Goal: Check status: Check status

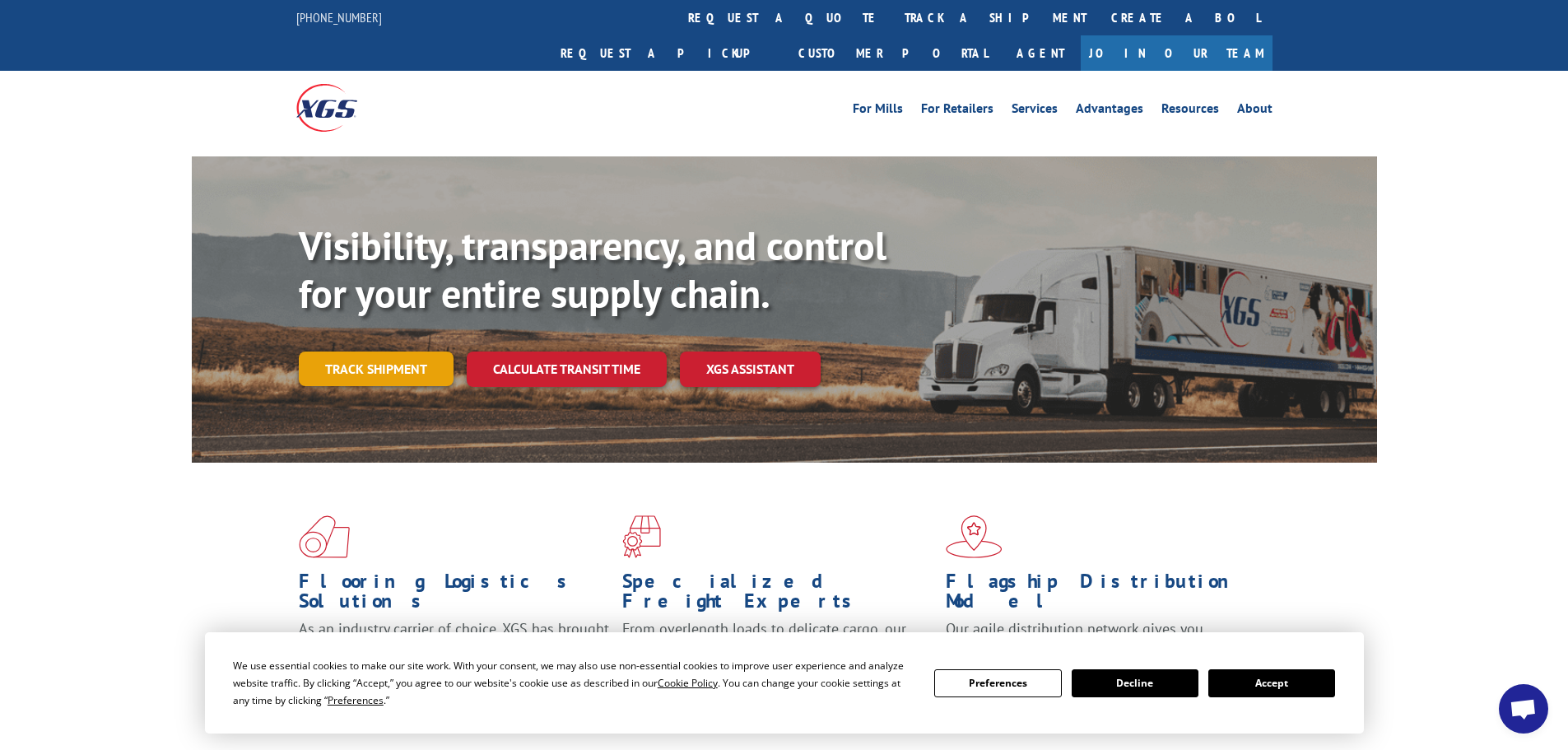
click at [391, 352] on link "Track shipment" at bounding box center [375, 369] width 155 height 34
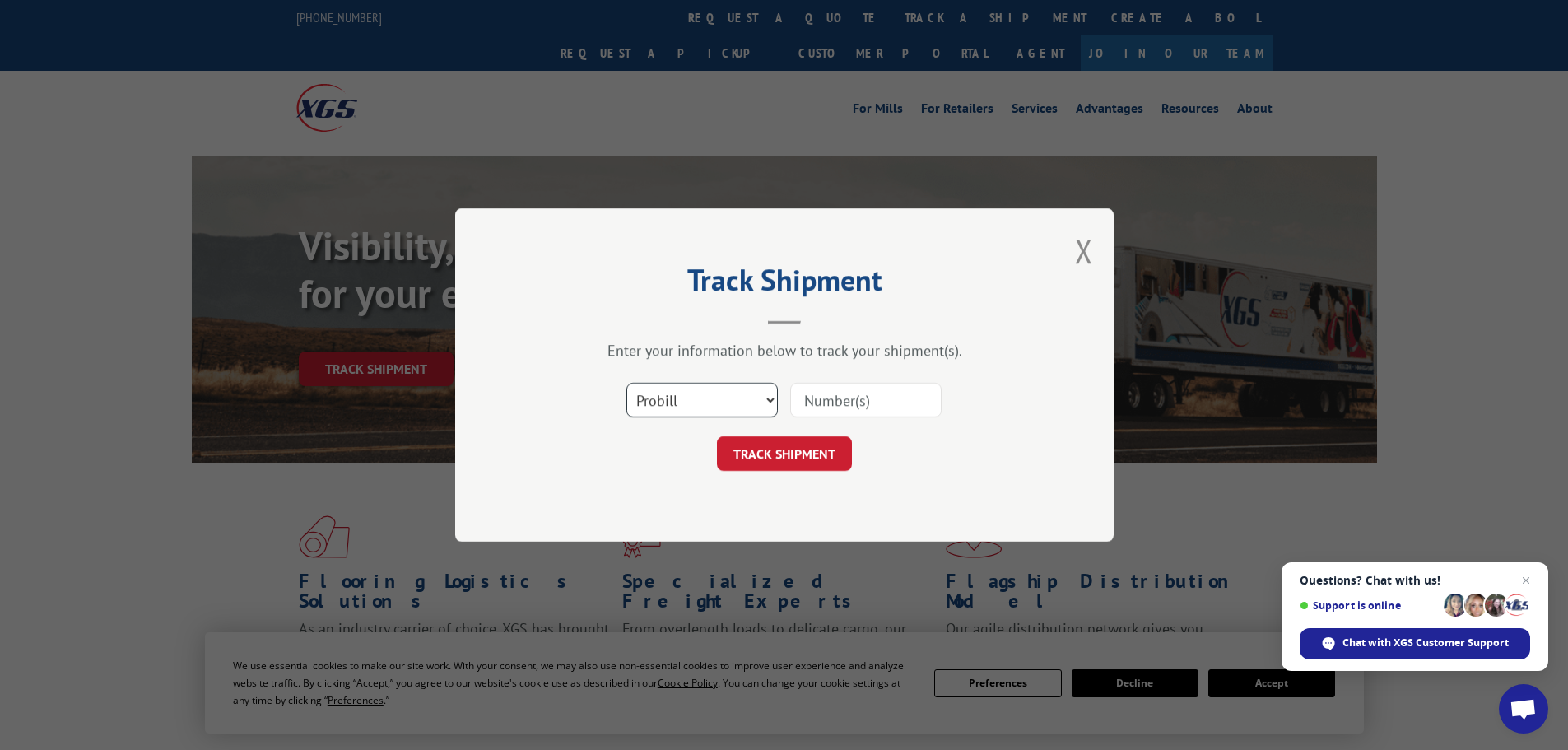
click at [769, 397] on select "Select category... Probill BOL PO" at bounding box center [701, 400] width 151 height 34
select select "po"
click at [626, 383] on select "Select category... Probill BOL PO" at bounding box center [701, 400] width 151 height 34
click at [814, 395] on input at bounding box center [865, 400] width 151 height 34
paste input "32536730"
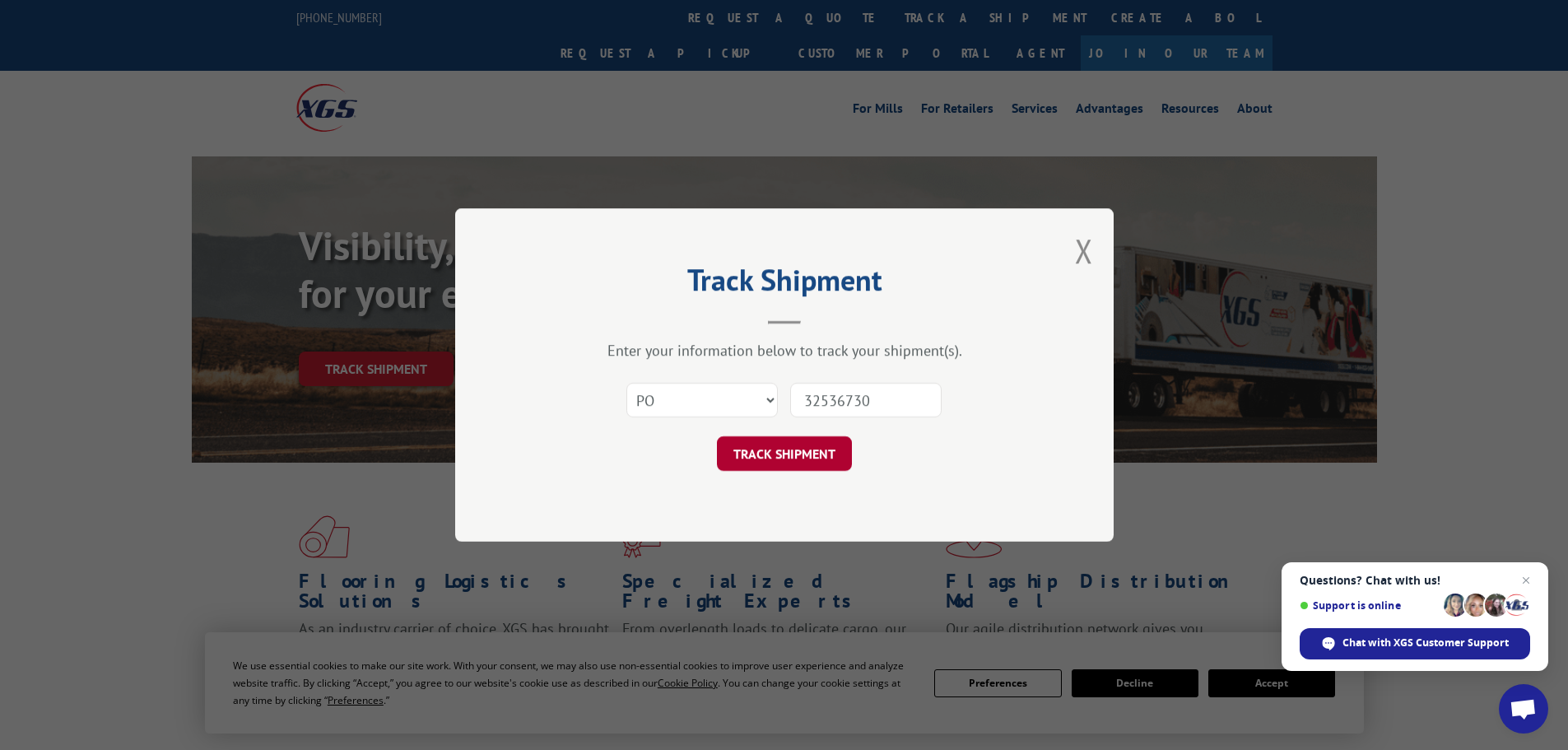
type input "32536730"
click at [784, 460] on button "TRACK SHIPMENT" at bounding box center [785, 453] width 135 height 34
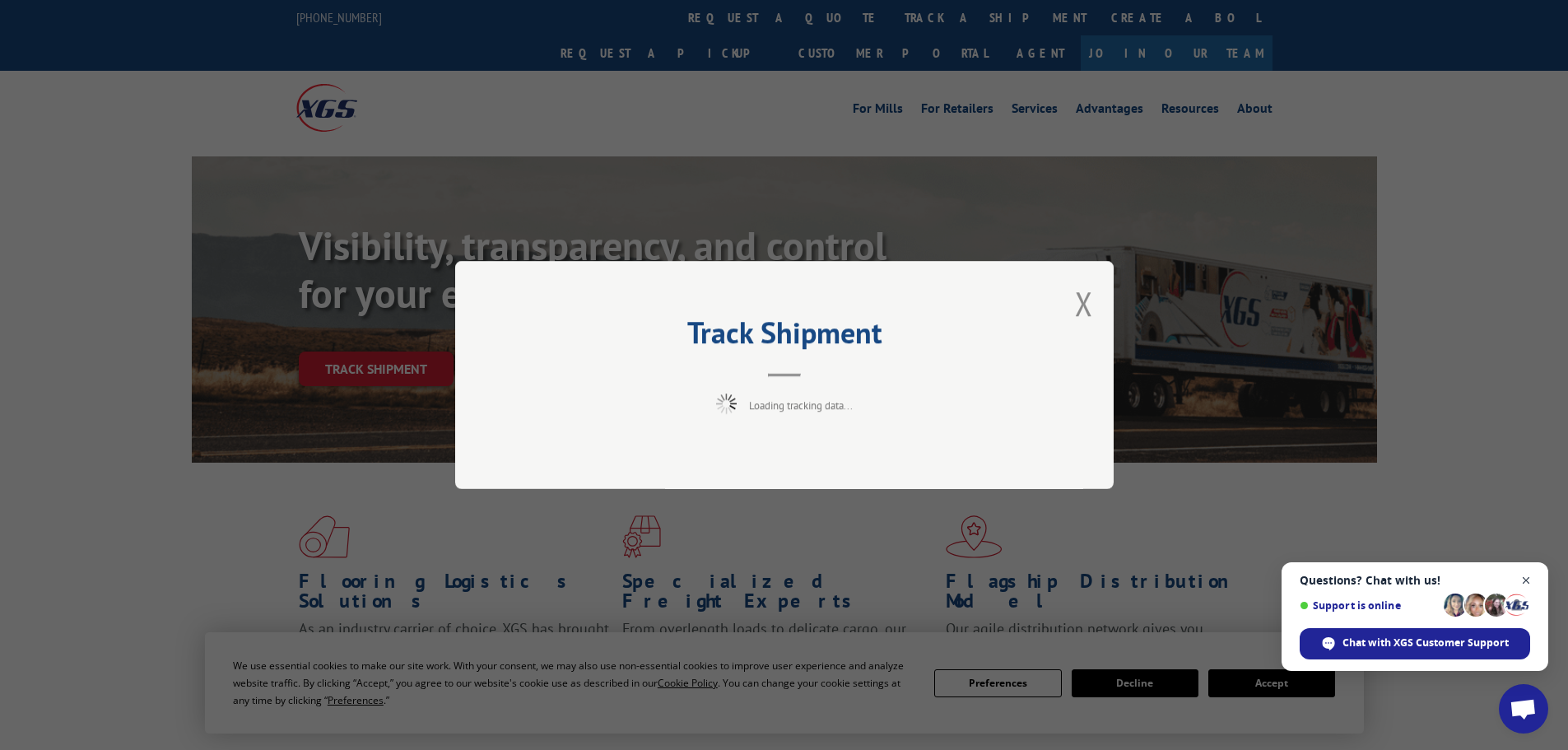
click at [1525, 576] on span "Close chat" at bounding box center [1526, 580] width 21 height 21
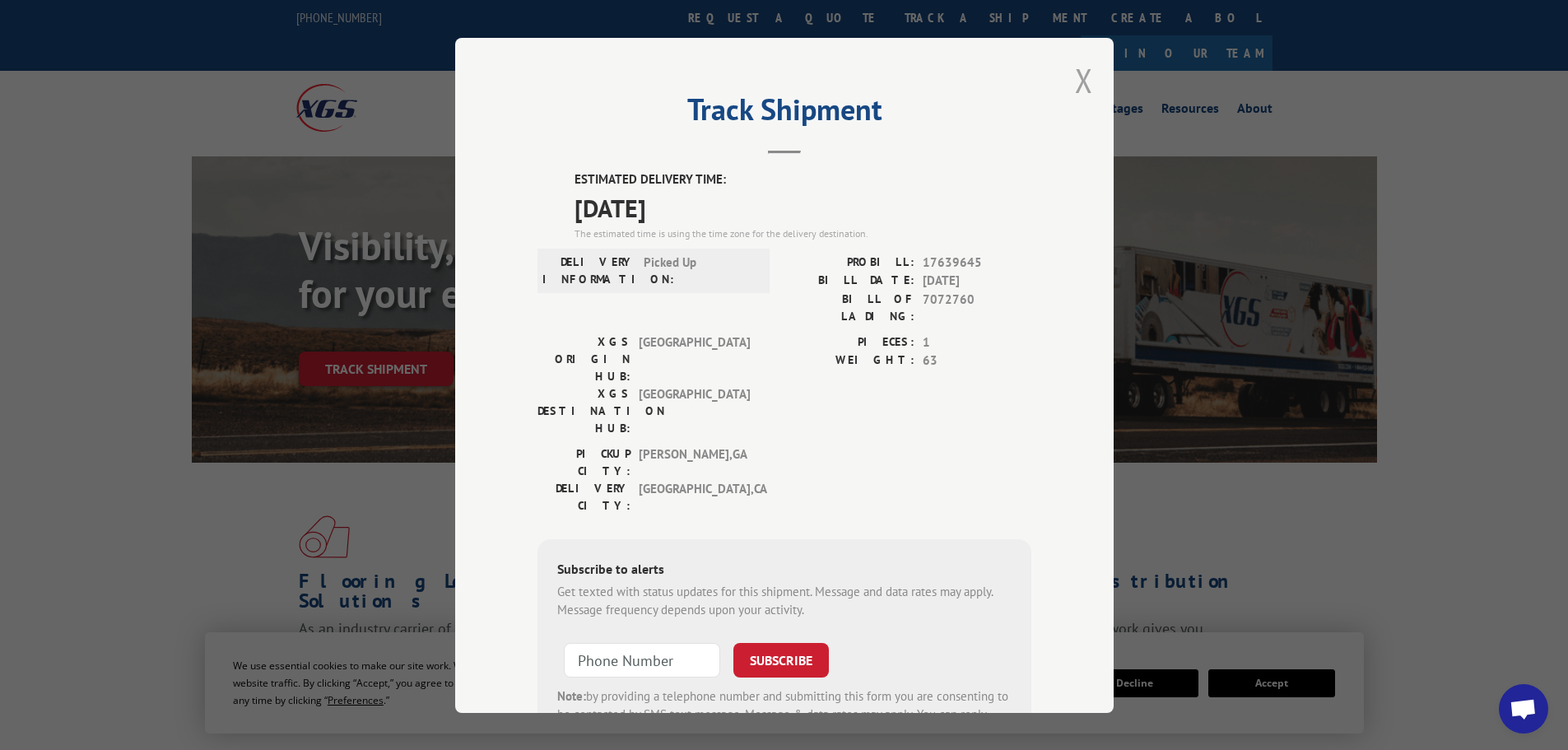
click at [1079, 79] on button "Close modal" at bounding box center [1084, 80] width 18 height 43
